Goal: Transaction & Acquisition: Book appointment/travel/reservation

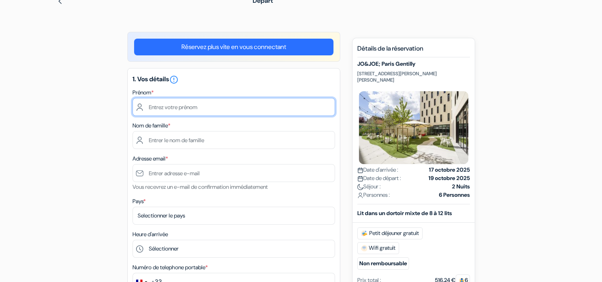
click at [254, 101] on input "text" at bounding box center [234, 107] width 203 height 18
type input "[PERSON_NAME]"
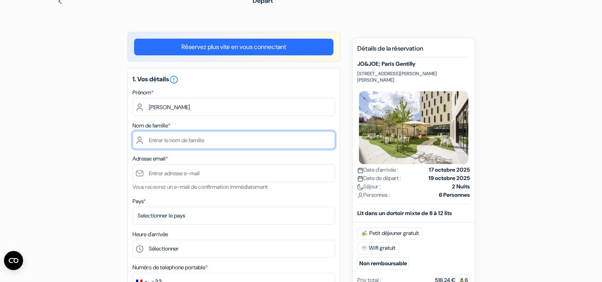
click at [259, 143] on input "text" at bounding box center [234, 140] width 203 height 18
type input "[PERSON_NAME]"
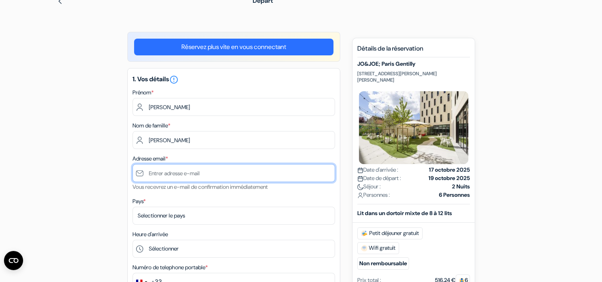
click at [245, 175] on input "text" at bounding box center [234, 173] width 203 height 18
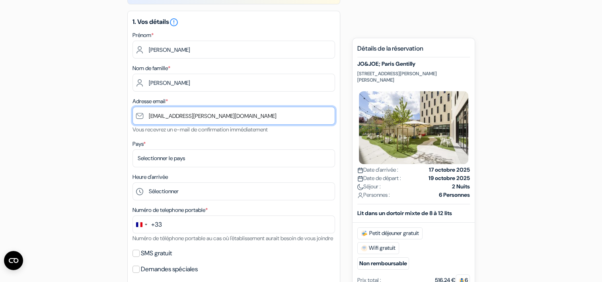
scroll to position [101, 0]
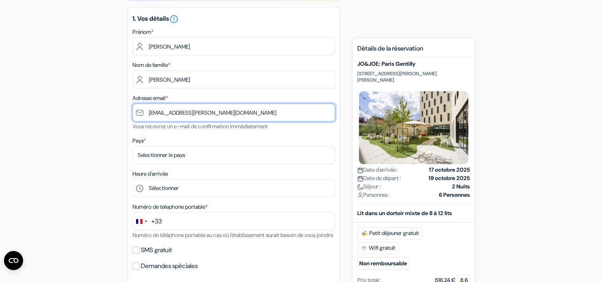
type input "[EMAIL_ADDRESS][PERSON_NAME][DOMAIN_NAME]"
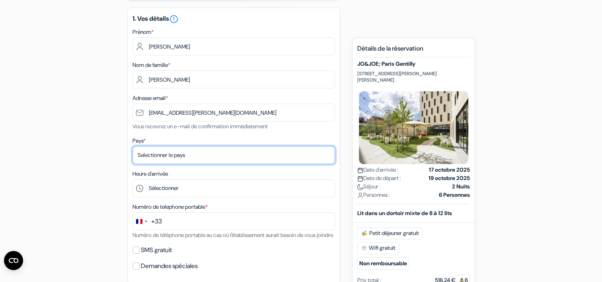
click at [236, 158] on select "Selectionner le pays Abkhazie [GEOGRAPHIC_DATA] [GEOGRAPHIC_DATA] Du [GEOGRAPHI…" at bounding box center [234, 155] width 203 height 18
select select "67"
click at [133, 146] on select "Selectionner le pays Abkhazie [GEOGRAPHIC_DATA] [GEOGRAPHIC_DATA] Du [GEOGRAPHI…" at bounding box center [234, 155] width 203 height 18
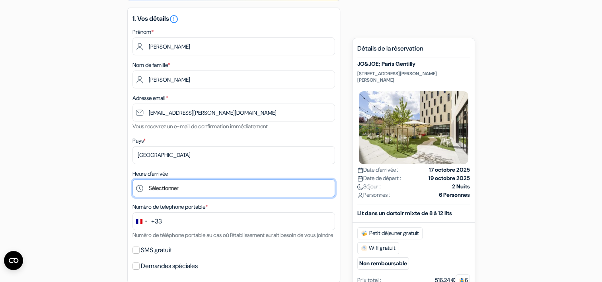
click at [204, 187] on select "Sélectionner 1:00 2:00 3:00 4:00 5:00 6:00 7:00 8:00 9:00 10:00 11:00 12:00 13:…" at bounding box center [234, 188] width 203 height 18
select select "22"
click at [133, 179] on select "Sélectionner 1:00 2:00 3:00 4:00 5:00 6:00 7:00 8:00 9:00 10:00 11:00 12:00 13:…" at bounding box center [234, 188] width 203 height 18
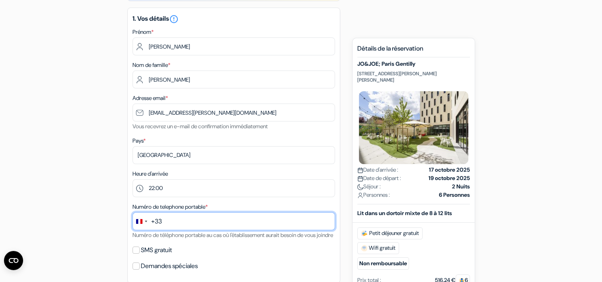
click at [210, 228] on input "text" at bounding box center [234, 221] width 203 height 18
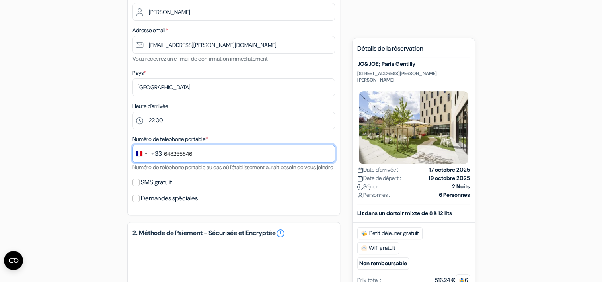
scroll to position [170, 0]
type input "648255846"
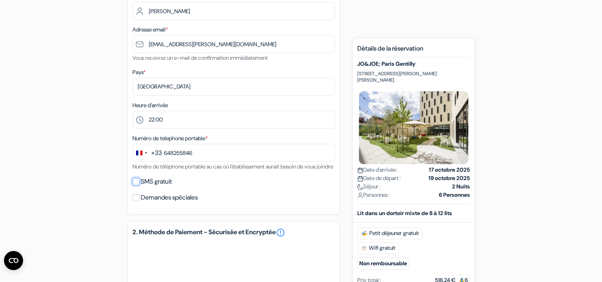
click at [135, 185] on input "SMS gratuit" at bounding box center [136, 181] width 7 height 7
checkbox input "true"
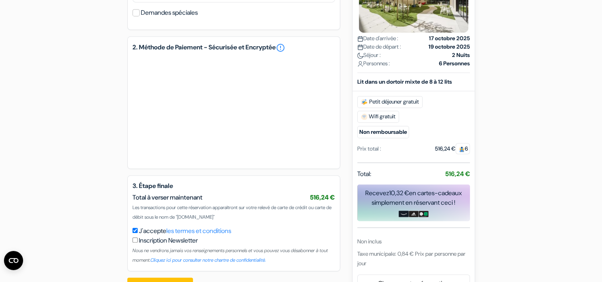
scroll to position [412, 0]
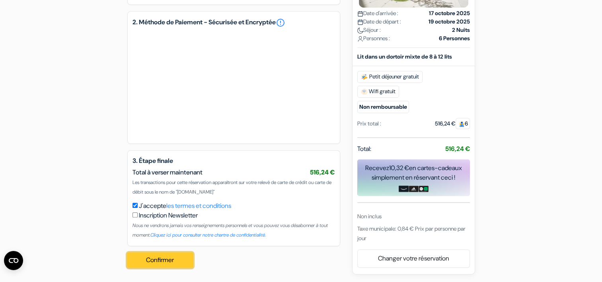
click at [180, 260] on button "Confirmer Loading..." at bounding box center [160, 259] width 66 height 15
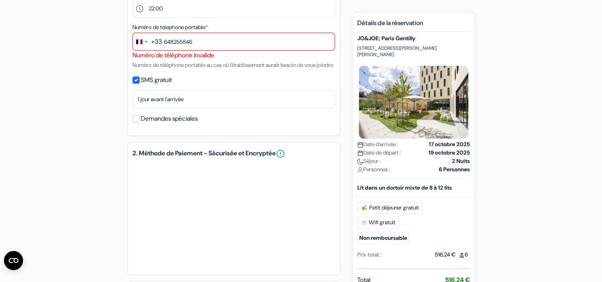
scroll to position [279, 0]
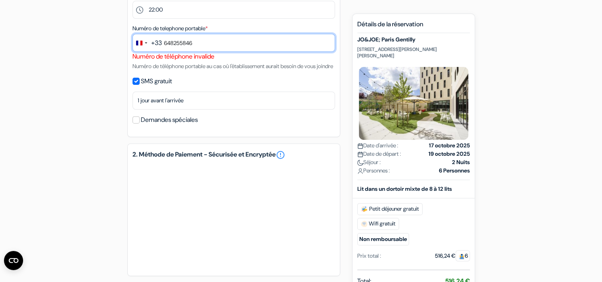
click at [162, 41] on input "648255846" at bounding box center [234, 43] width 203 height 18
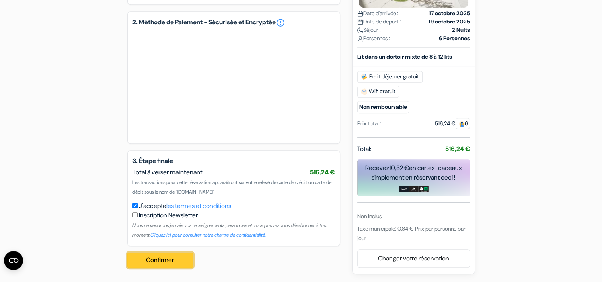
click at [180, 258] on button "Confirmer Loading..." at bounding box center [160, 259] width 66 height 15
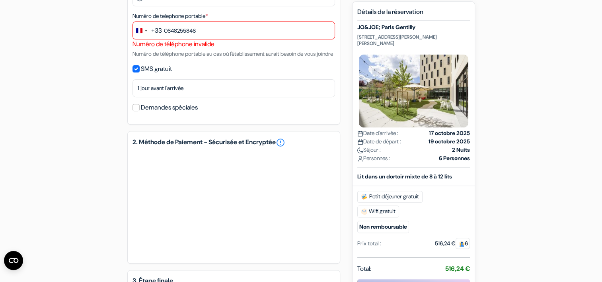
scroll to position [287, 0]
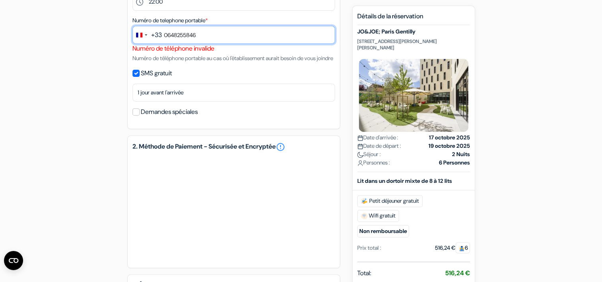
click at [261, 35] on input "0648255846" at bounding box center [234, 35] width 203 height 18
type input "0"
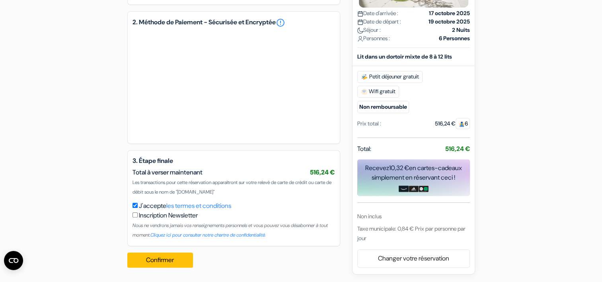
scroll to position [421, 0]
click at [177, 258] on button "Confirmer Loading..." at bounding box center [160, 259] width 66 height 15
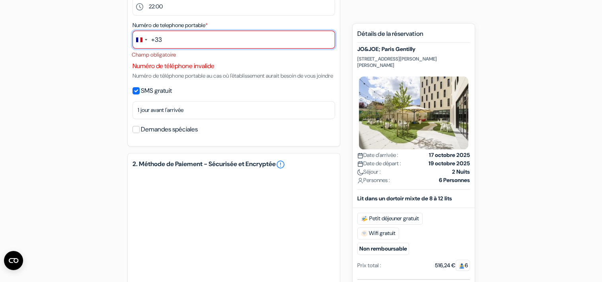
scroll to position [182, 0]
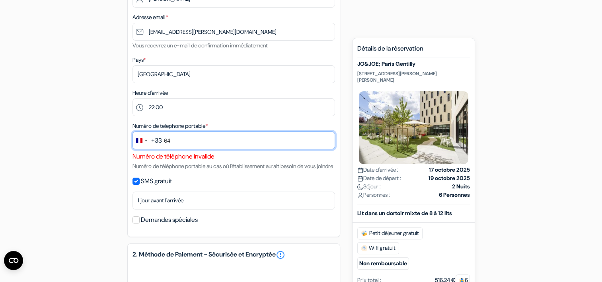
type input "6"
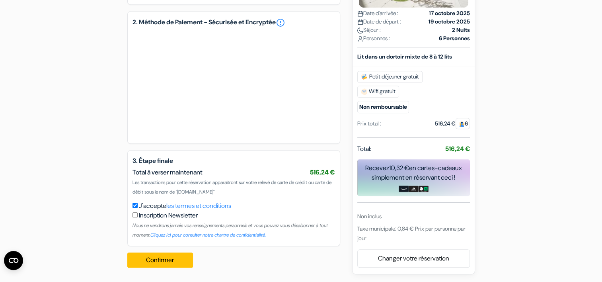
scroll to position [423, 0]
click at [164, 257] on button "Confirmer Loading..." at bounding box center [160, 259] width 66 height 15
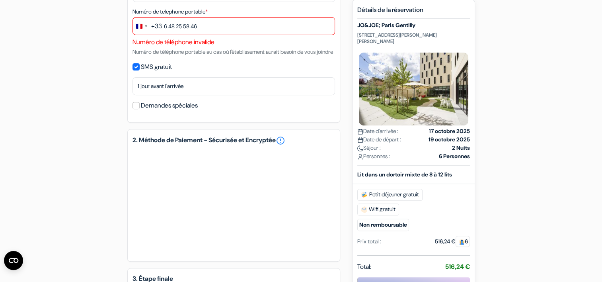
scroll to position [294, 0]
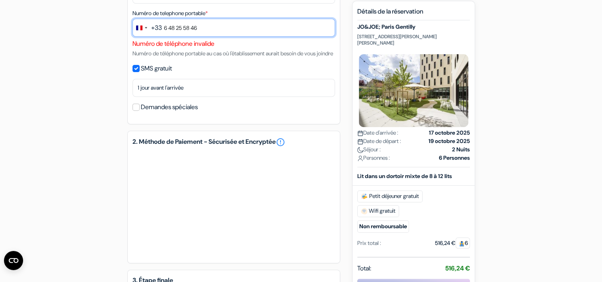
click at [163, 27] on input "6 48 25 58 46" at bounding box center [234, 28] width 203 height 18
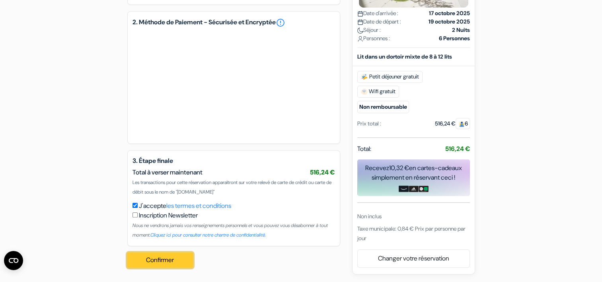
click at [171, 264] on button "Confirmer Loading..." at bounding box center [160, 259] width 66 height 15
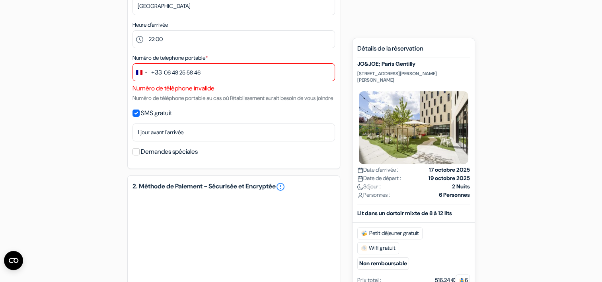
scroll to position [244, 0]
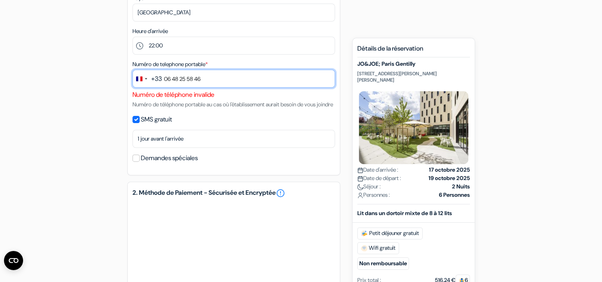
click at [166, 78] on input "06 48 25 58 46" at bounding box center [234, 79] width 203 height 18
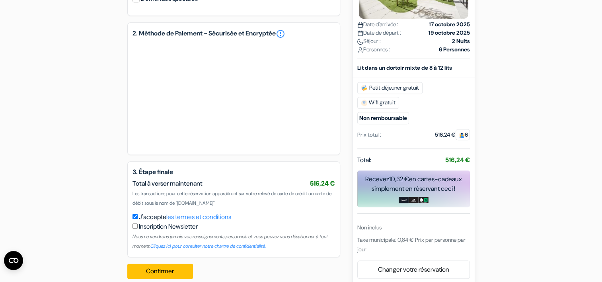
scroll to position [423, 0]
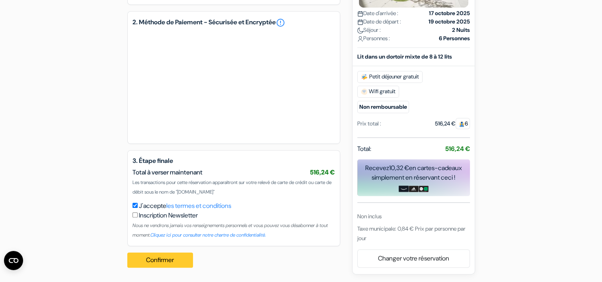
type input "6 48 25 58 46"
click at [168, 260] on button "Confirmer Loading..." at bounding box center [160, 259] width 66 height 15
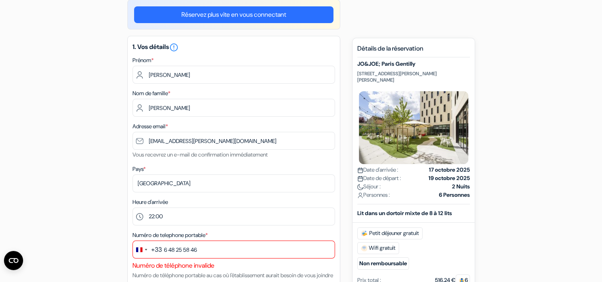
scroll to position [0, 0]
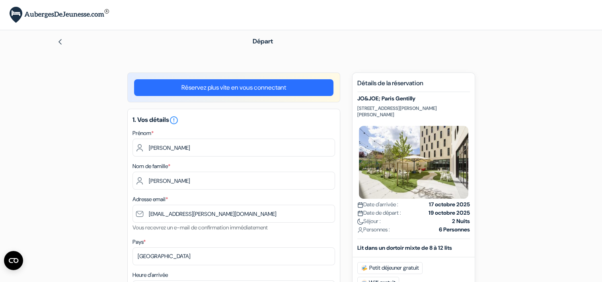
click at [57, 41] on img at bounding box center [60, 42] width 6 height 6
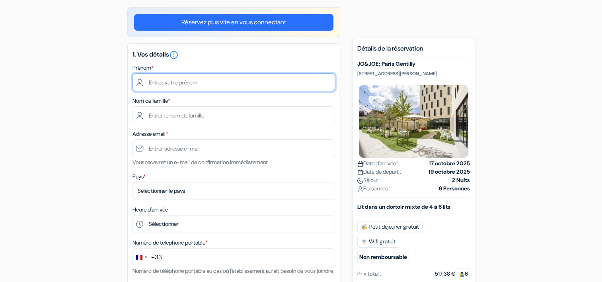
click at [196, 82] on input "text" at bounding box center [234, 82] width 203 height 18
type input "[PERSON_NAME]"
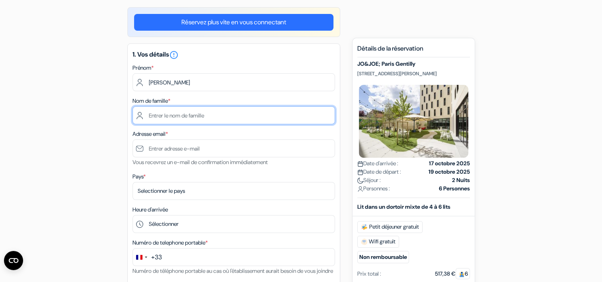
type input "[PERSON_NAME]"
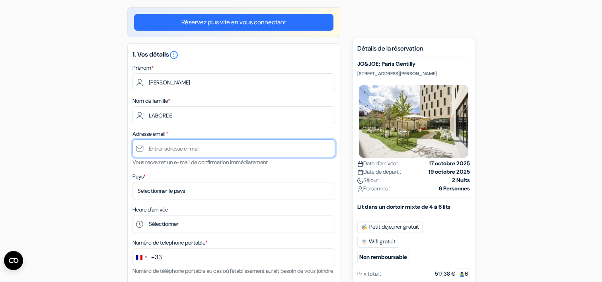
type input "[EMAIL_ADDRESS][PERSON_NAME][DOMAIN_NAME]"
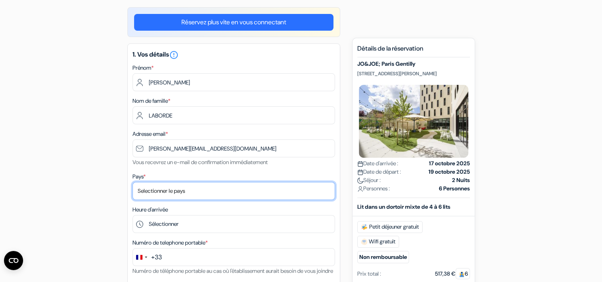
select select "67"
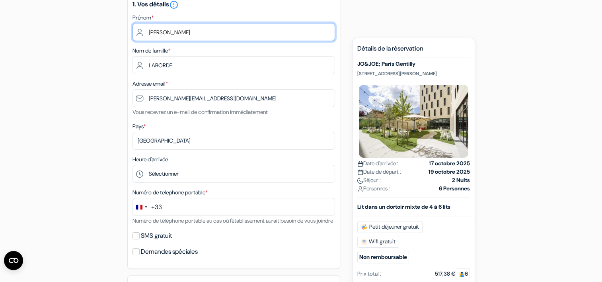
scroll to position [118, 0]
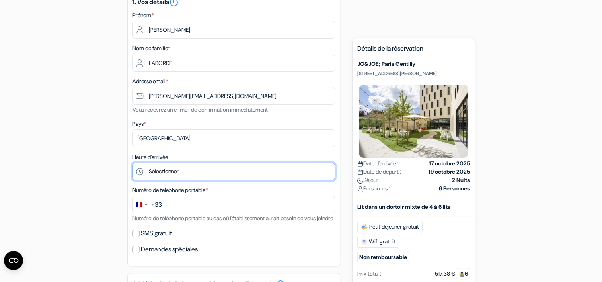
click at [219, 175] on select "Sélectionner 1:00 2:00 3:00 4:00 5:00 6:00 7:00 8:00 9:00 10:00 11:00 12:00 13:…" at bounding box center [234, 171] width 203 height 18
select select "22"
click at [133, 162] on select "Sélectionner 1:00 2:00 3:00 4:00 5:00 6:00 7:00 8:00 9:00 10:00 11:00 12:00 13:…" at bounding box center [234, 171] width 203 height 18
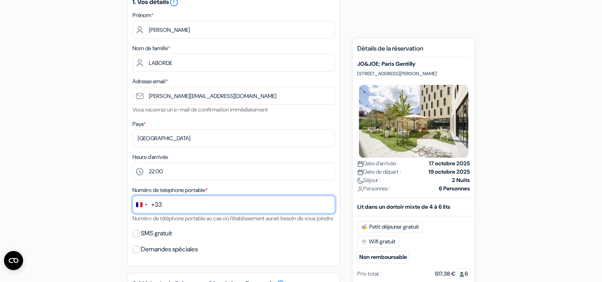
click at [199, 209] on input "text" at bounding box center [234, 204] width 203 height 18
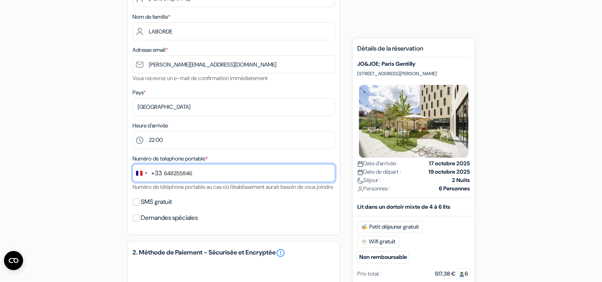
scroll to position [150, 0]
type input "648255846"
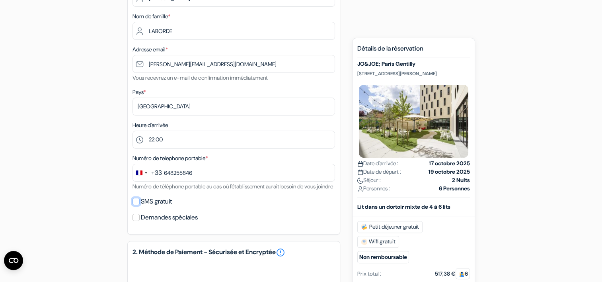
click at [135, 205] on input "SMS gratuit" at bounding box center [136, 201] width 7 height 7
checkbox input "true"
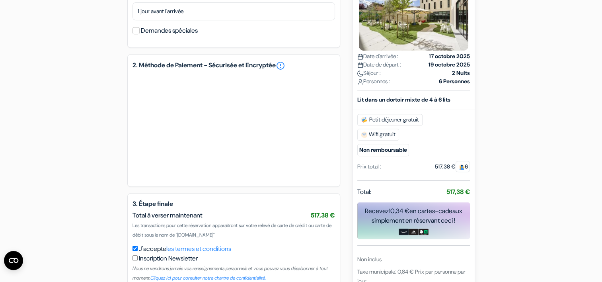
scroll to position [412, 0]
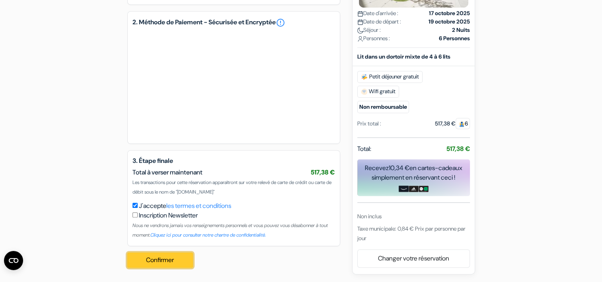
click at [168, 263] on button "Confirmer Loading..." at bounding box center [160, 259] width 66 height 15
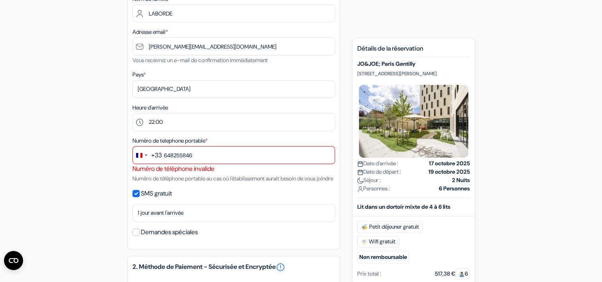
scroll to position [167, 0]
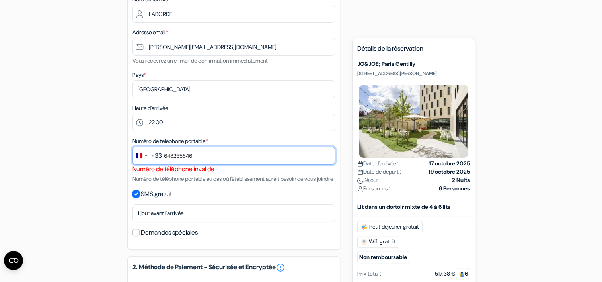
click at [162, 155] on input "648255846" at bounding box center [234, 155] width 203 height 18
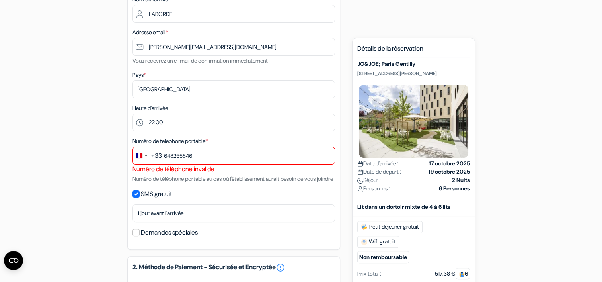
click at [154, 155] on div "+33" at bounding box center [156, 156] width 11 height 10
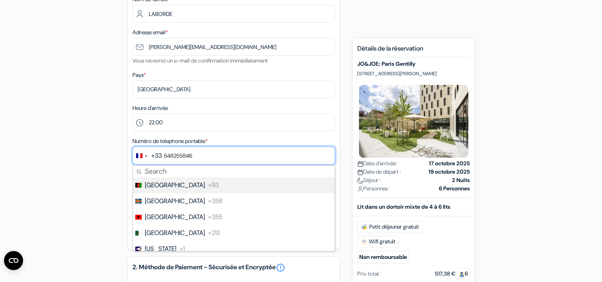
click at [162, 156] on input "648255846" at bounding box center [234, 155] width 203 height 18
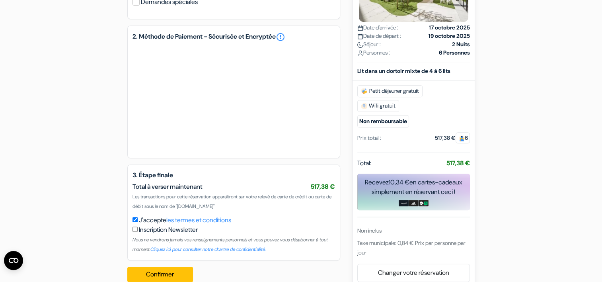
scroll to position [421, 0]
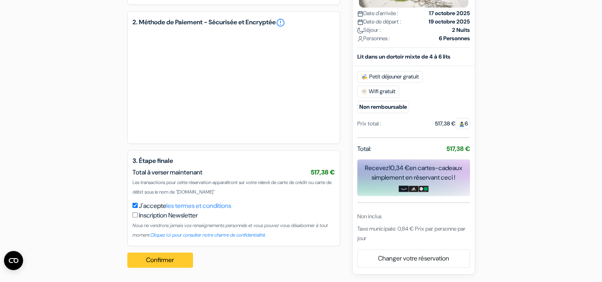
type input "0648255846"
click at [165, 263] on button "Confirmer Loading..." at bounding box center [160, 259] width 66 height 15
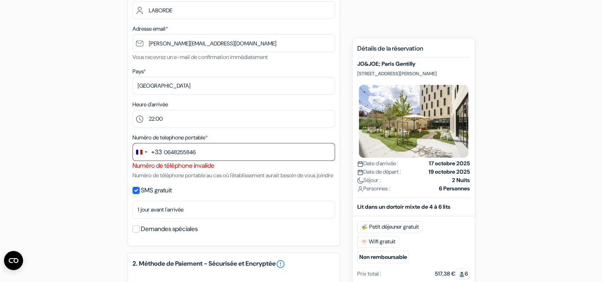
scroll to position [170, 0]
